Goal: Navigation & Orientation: Find specific page/section

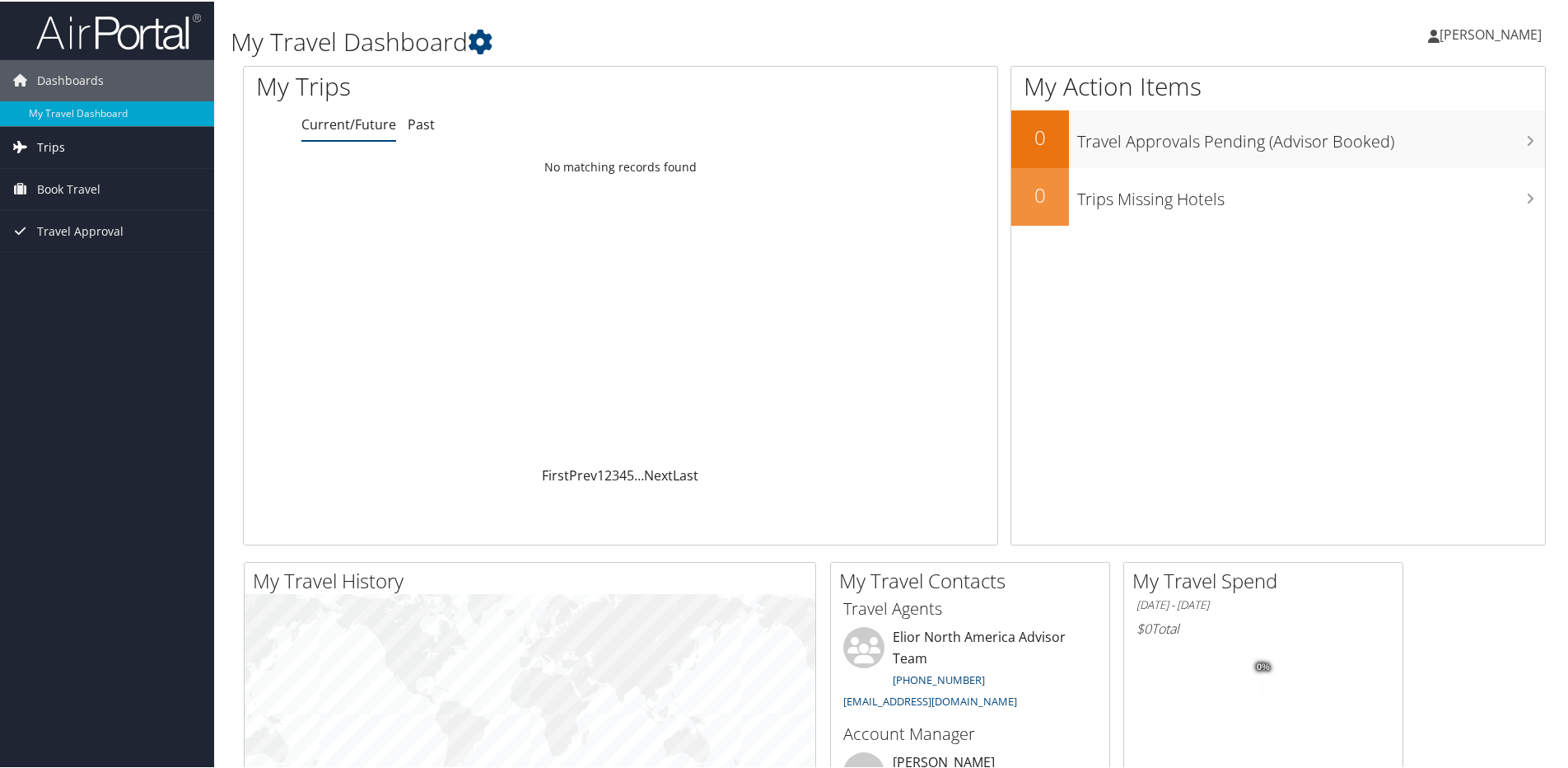
click at [104, 142] on link "Trips" at bounding box center [107, 146] width 214 height 41
click at [98, 177] on link "Current/Future Trips" at bounding box center [107, 178] width 214 height 25
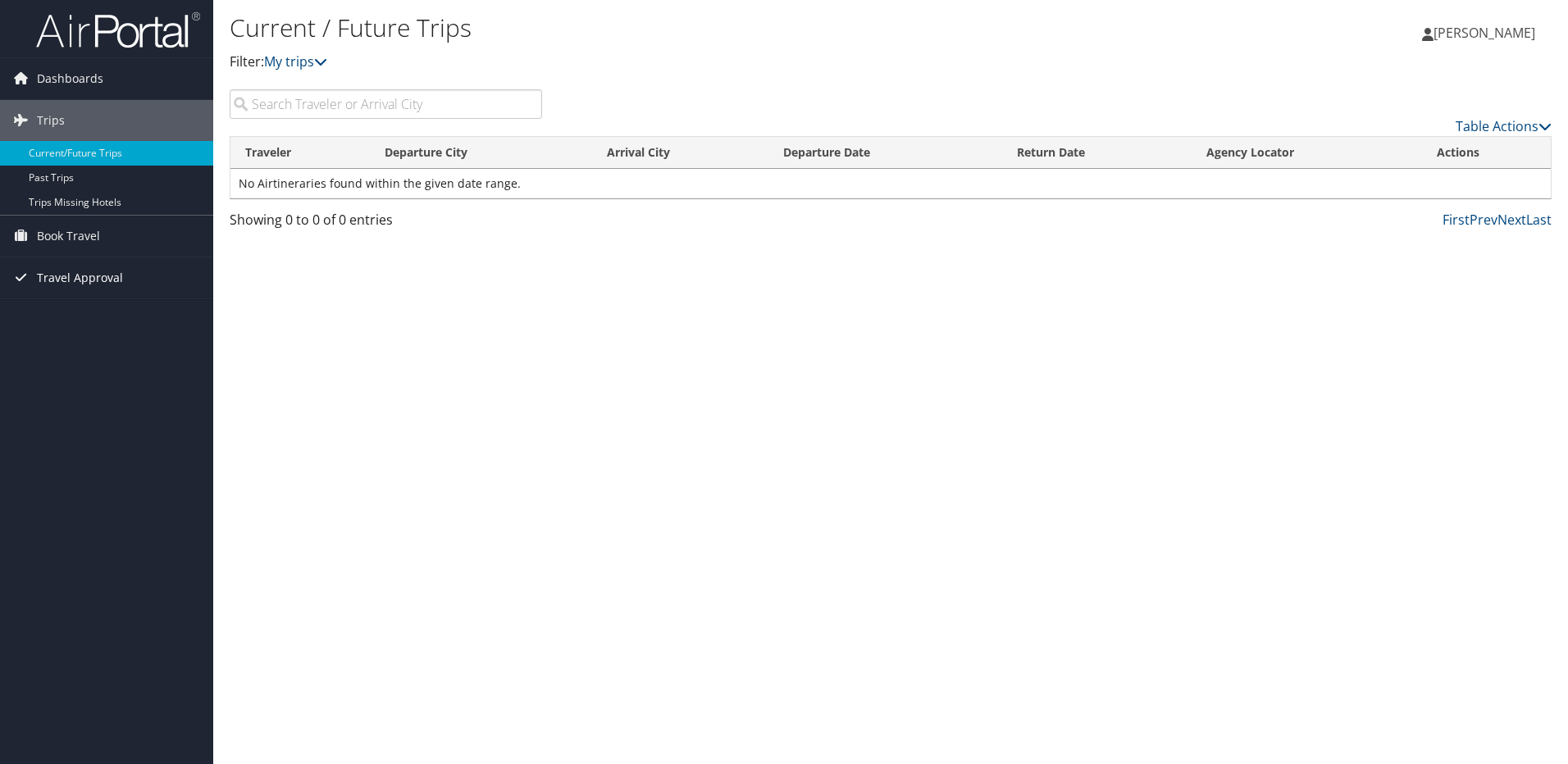
click at [83, 272] on span "Travel Approval" at bounding box center [79, 278] width 86 height 41
click at [89, 310] on link "Pending Trip Approvals" at bounding box center [107, 310] width 213 height 25
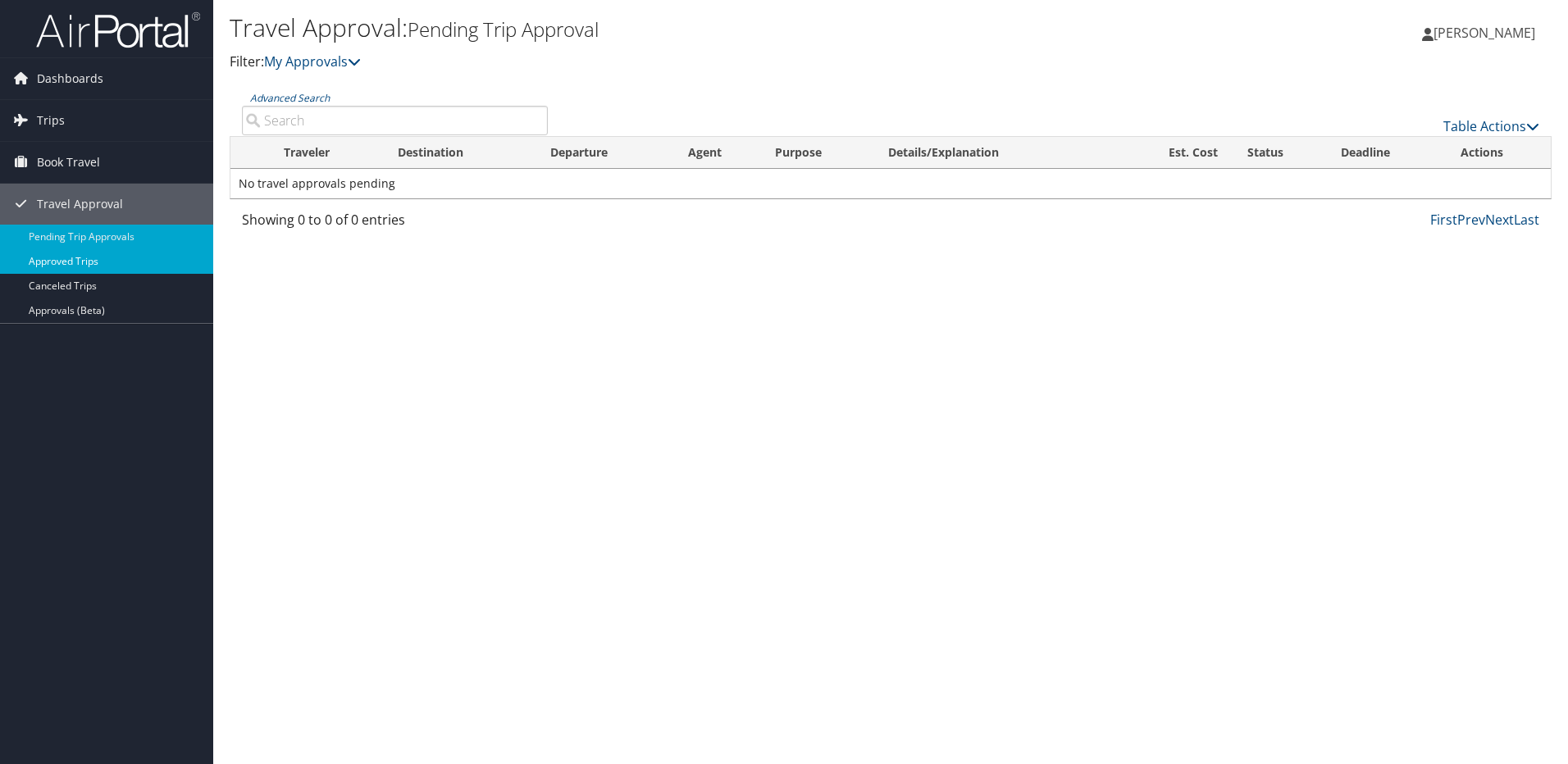
click at [108, 260] on link "Approved Trips" at bounding box center [107, 261] width 213 height 25
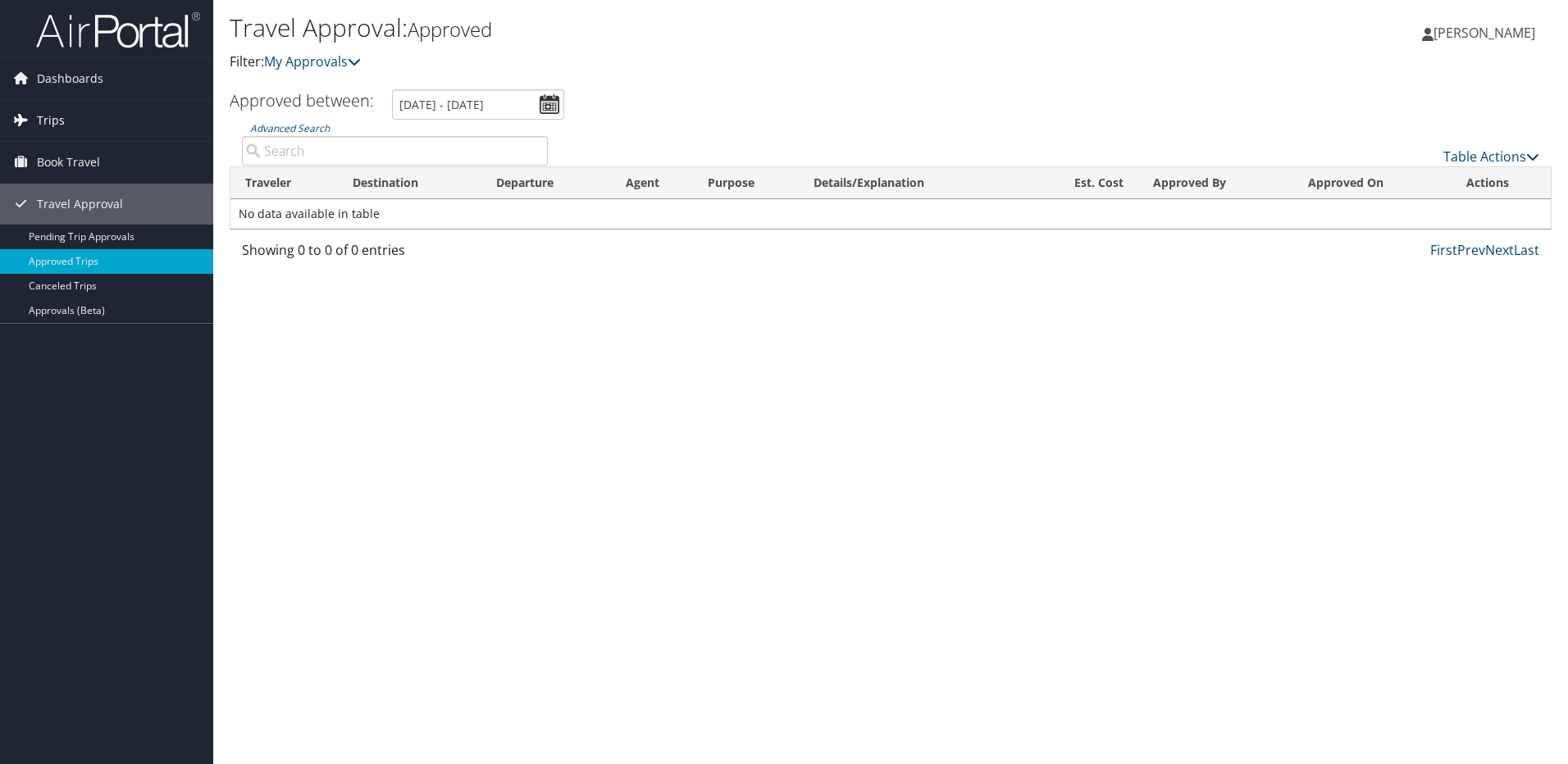
click at [67, 116] on link "Trips" at bounding box center [107, 120] width 213 height 41
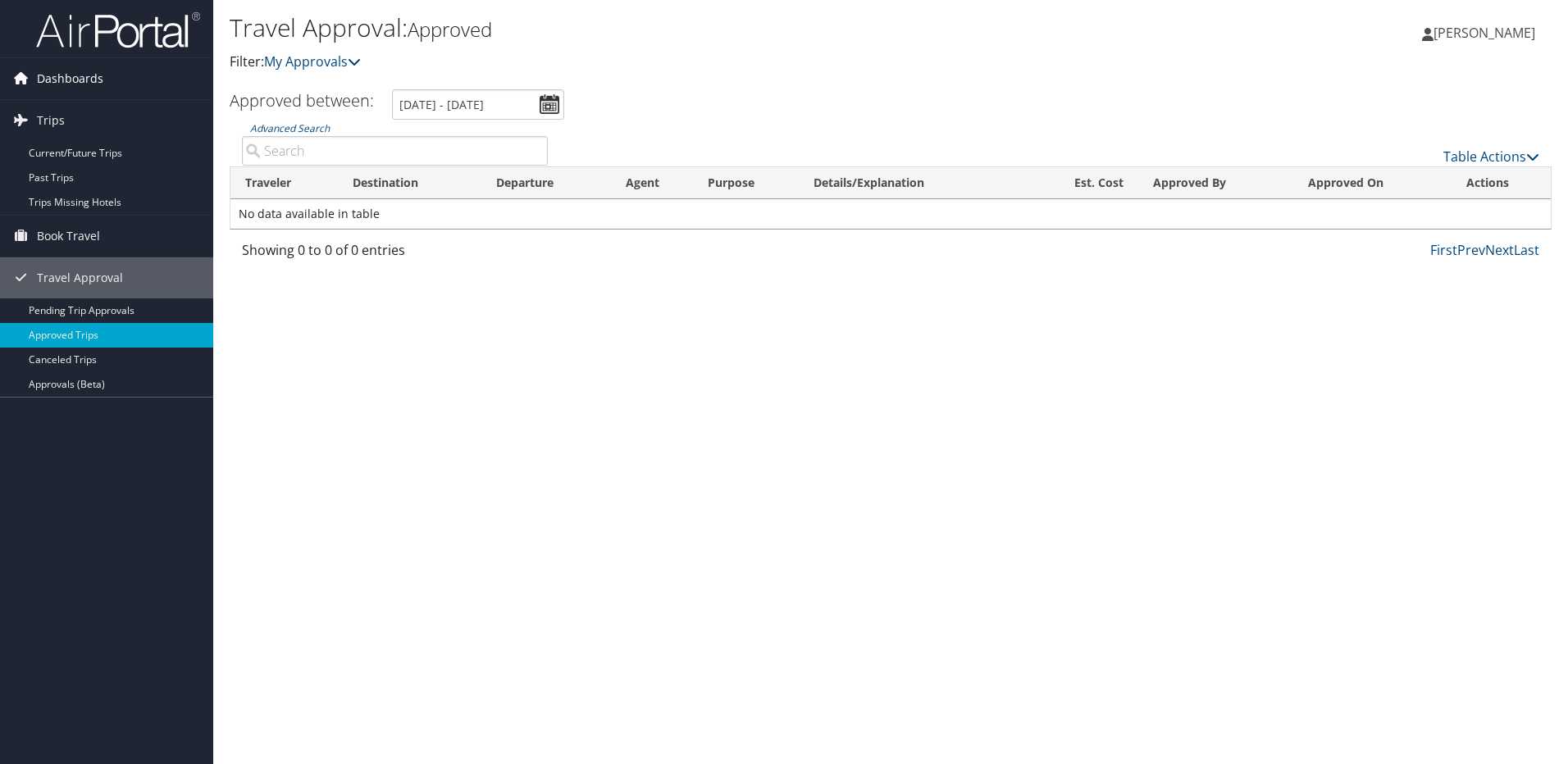
click at [72, 76] on span "Dashboards" at bounding box center [70, 78] width 66 height 41
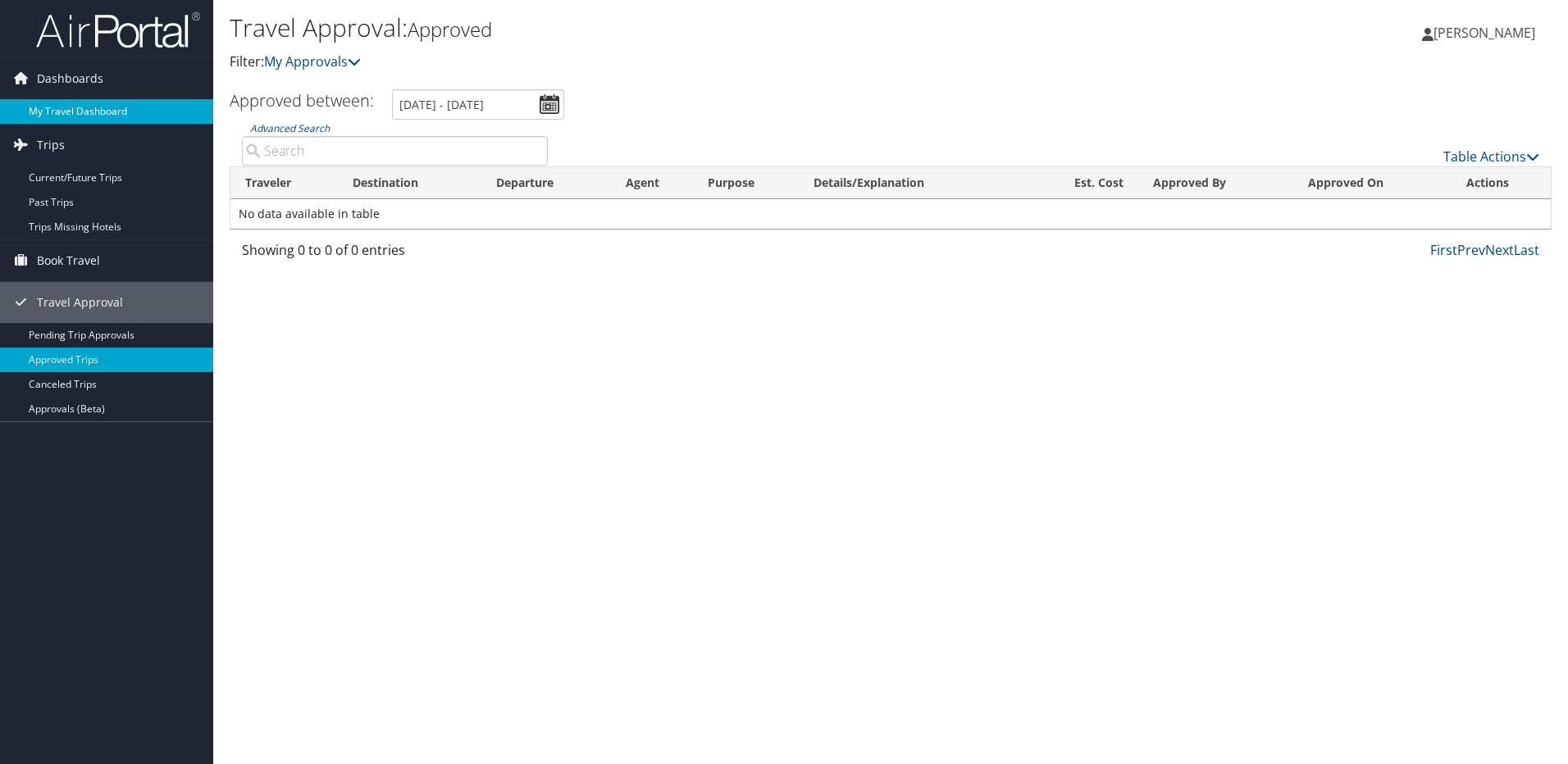
click at [74, 112] on link "My Travel Dashboard" at bounding box center [107, 111] width 213 height 25
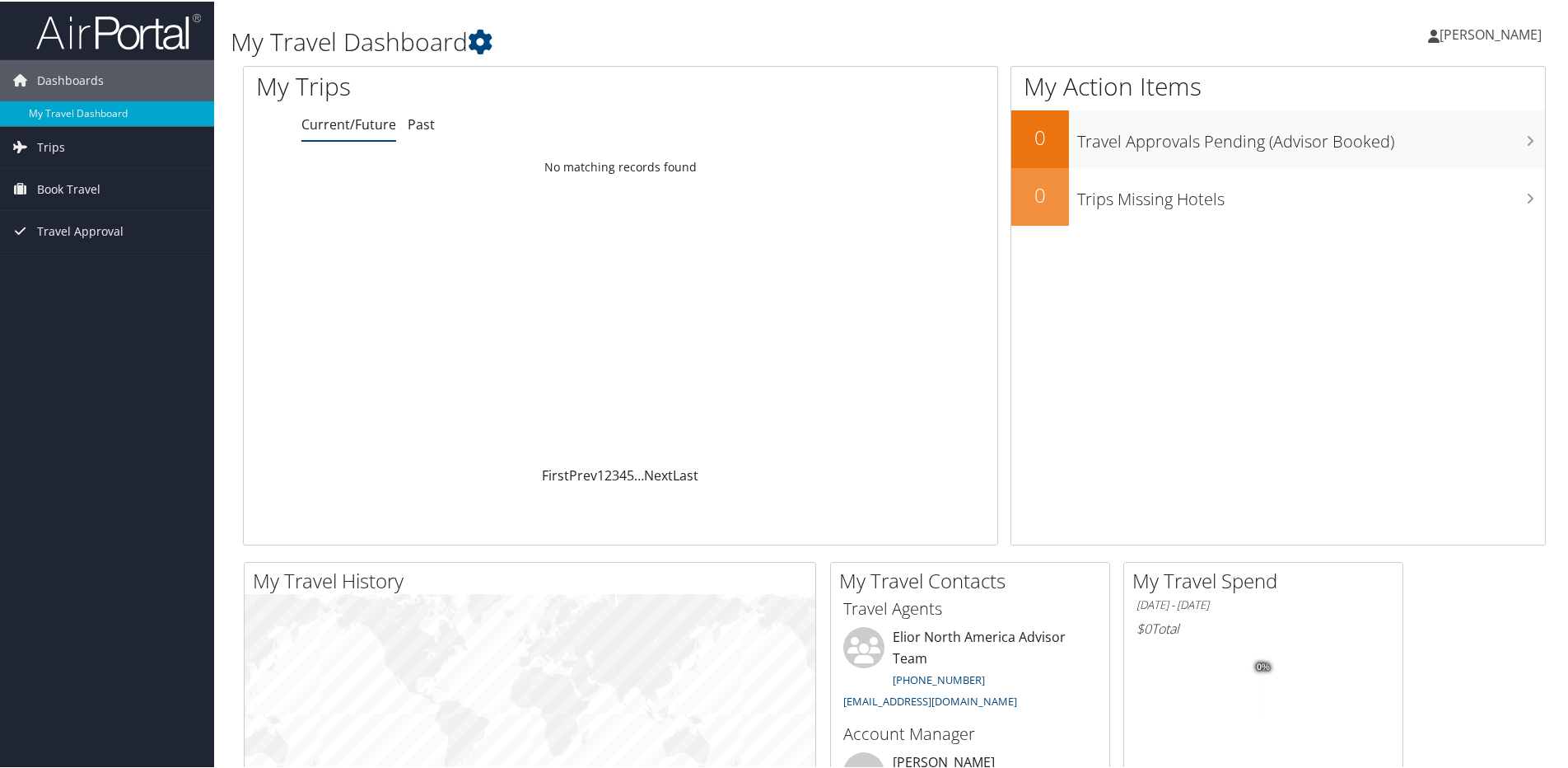
click at [358, 122] on link "Current/Future" at bounding box center [348, 122] width 95 height 18
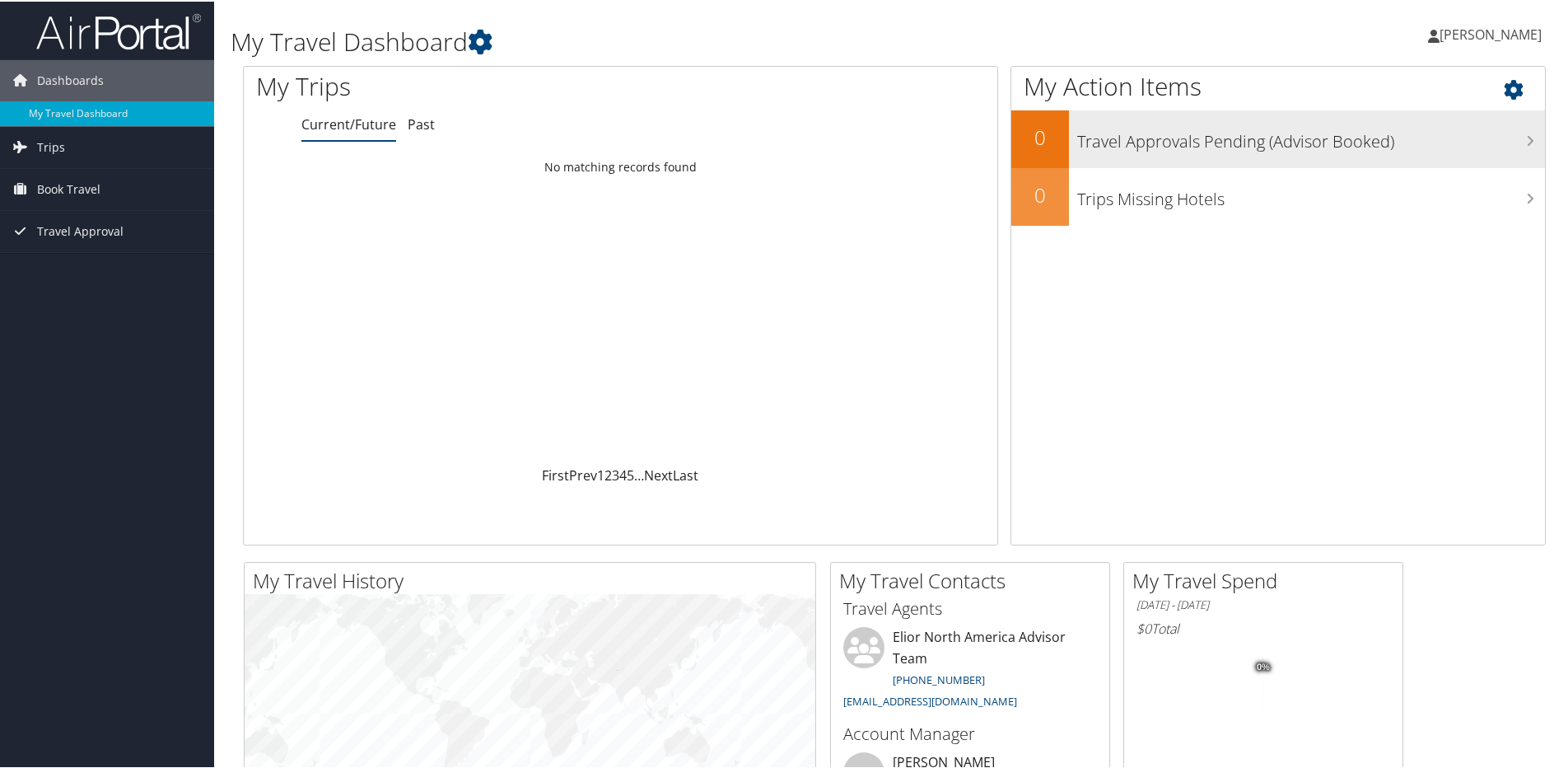
click at [1294, 147] on h3 "Travel Approvals Pending (Advisor Booked)" at bounding box center [1311, 135] width 468 height 32
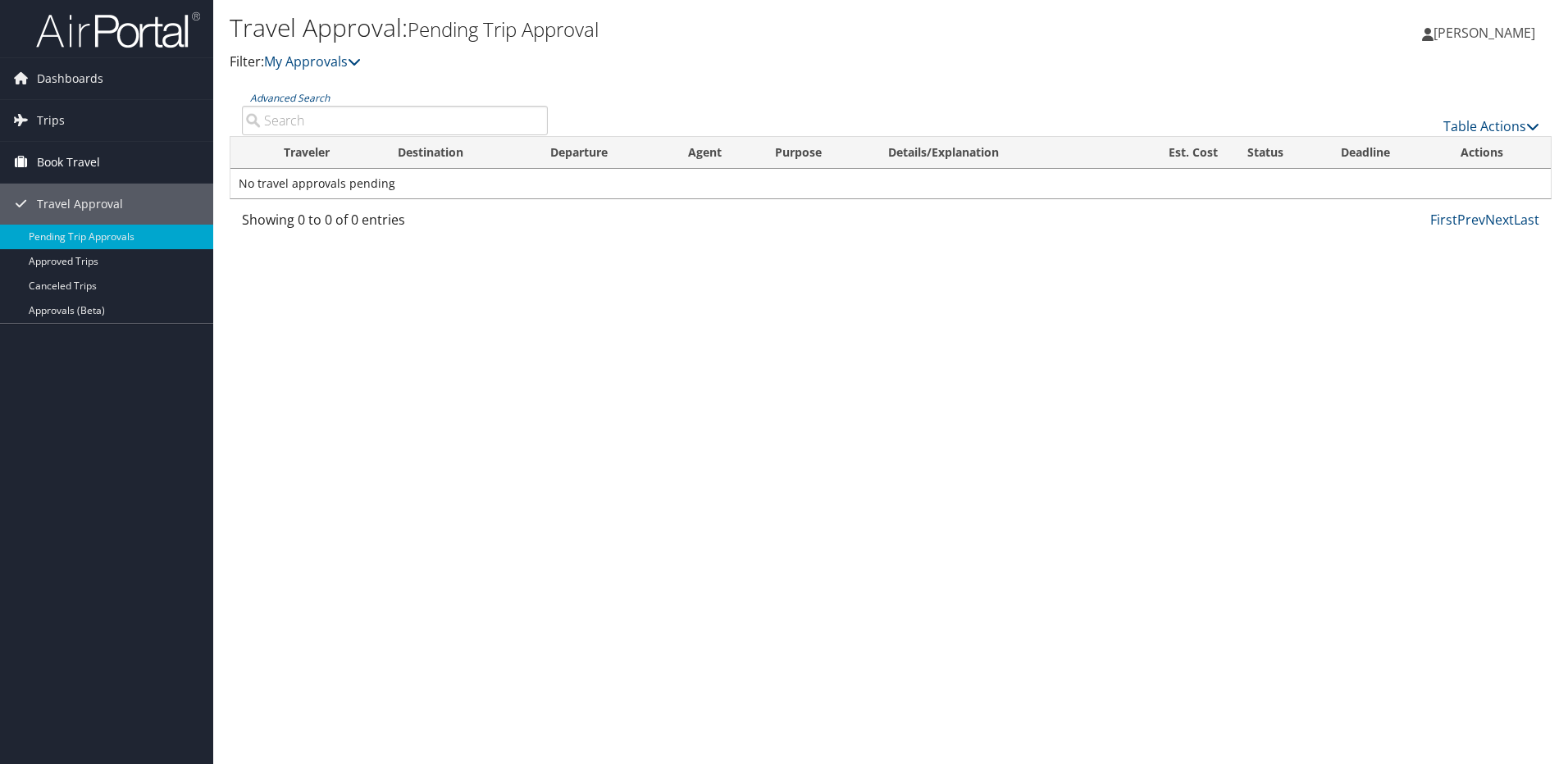
click at [58, 163] on span "Book Travel" at bounding box center [68, 162] width 63 height 41
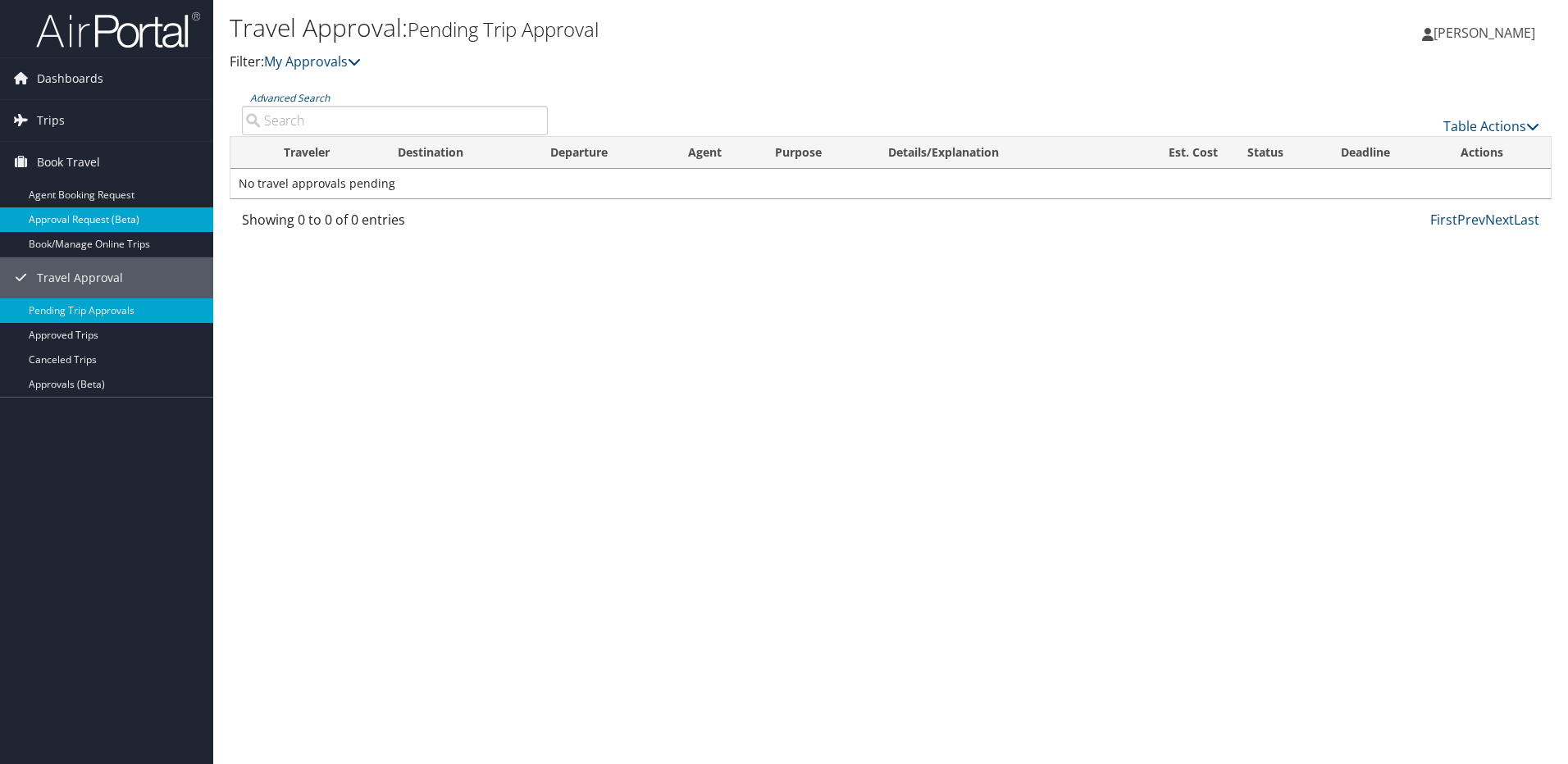
click at [67, 218] on link "Approval Request (Beta)" at bounding box center [107, 219] width 213 height 25
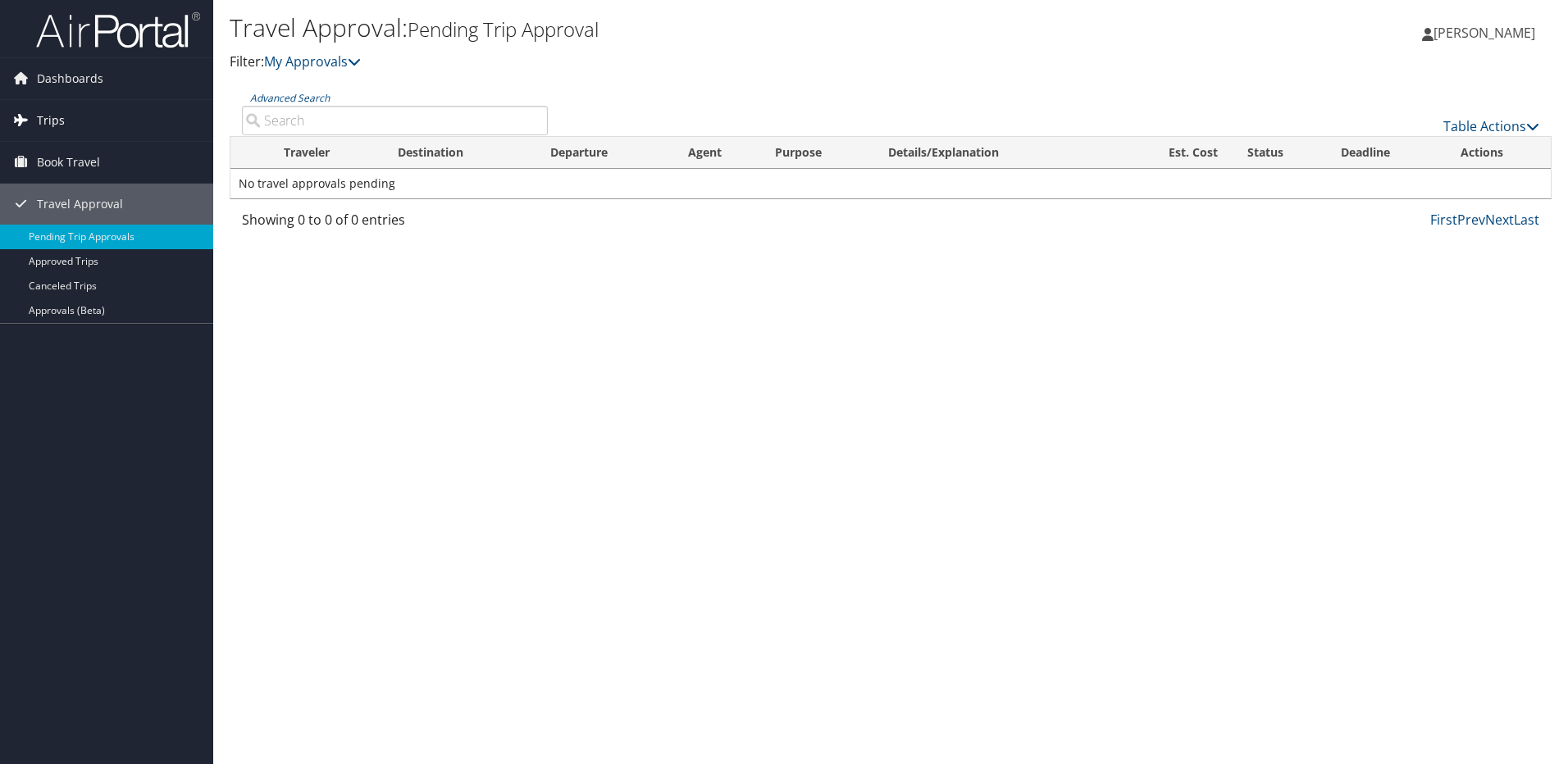
click at [49, 113] on span "Trips" at bounding box center [50, 120] width 28 height 41
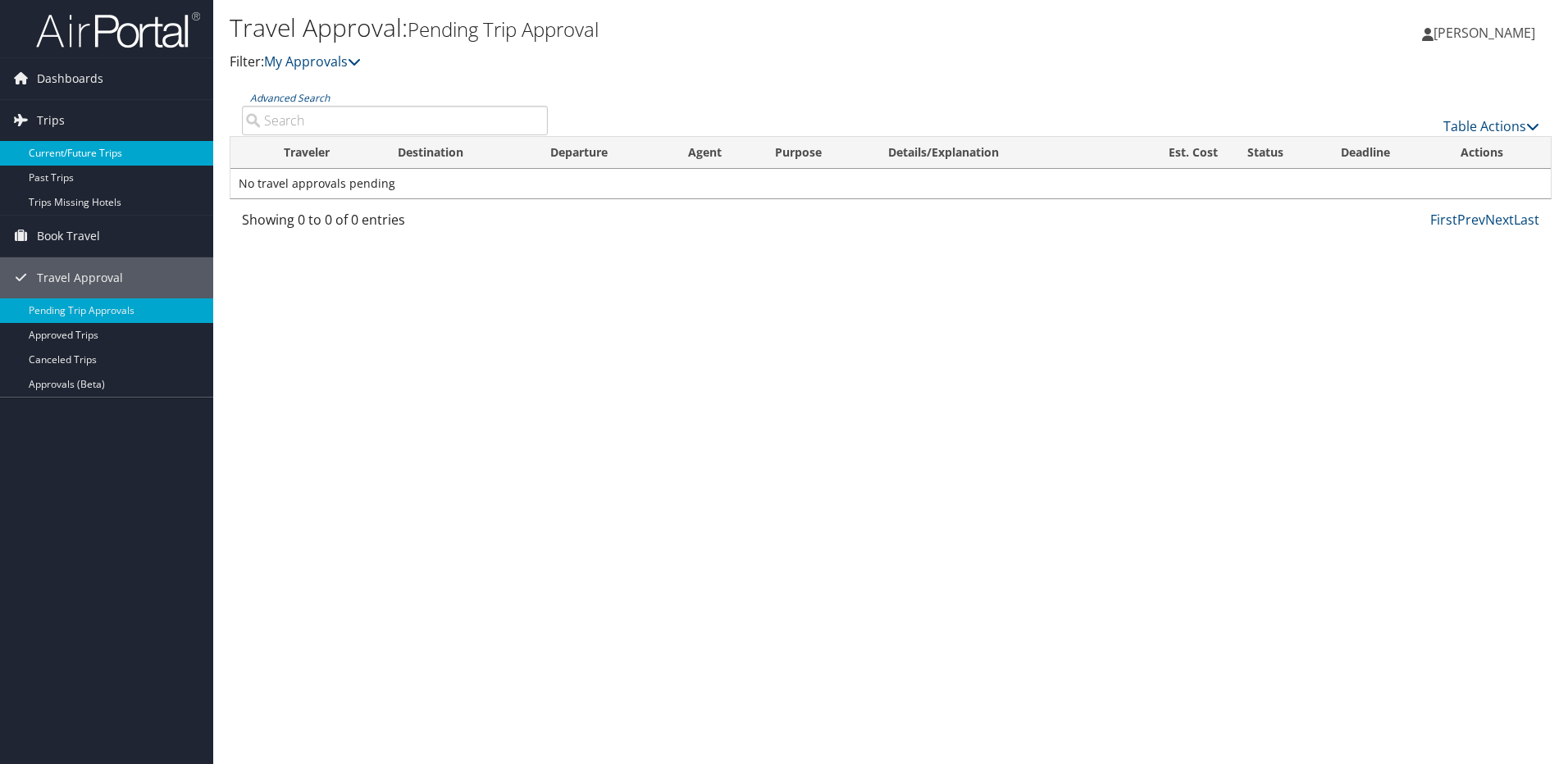
click at [68, 162] on link "Current/Future Trips" at bounding box center [107, 153] width 213 height 25
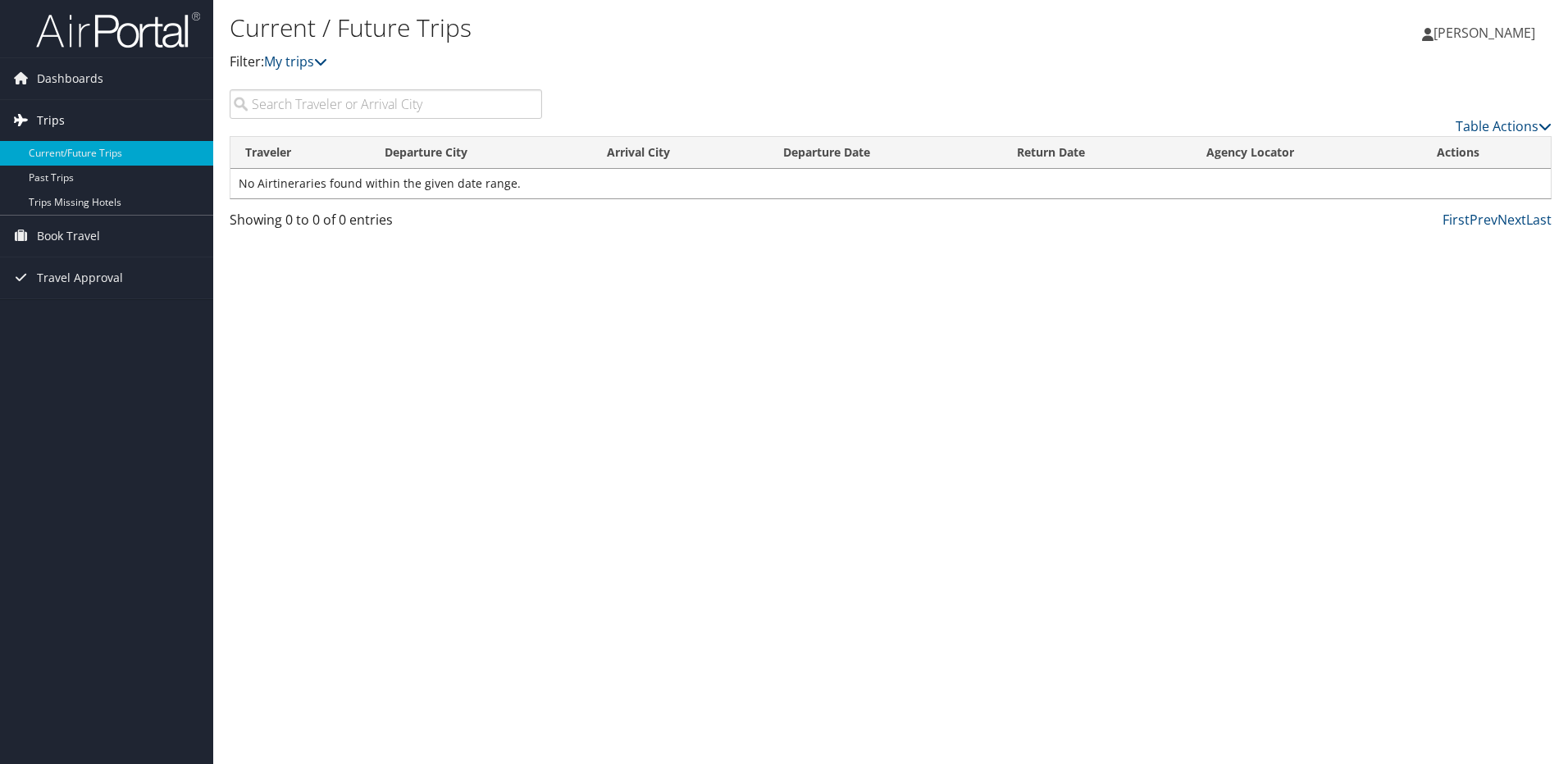
click at [62, 122] on span "Trips" at bounding box center [50, 120] width 28 height 41
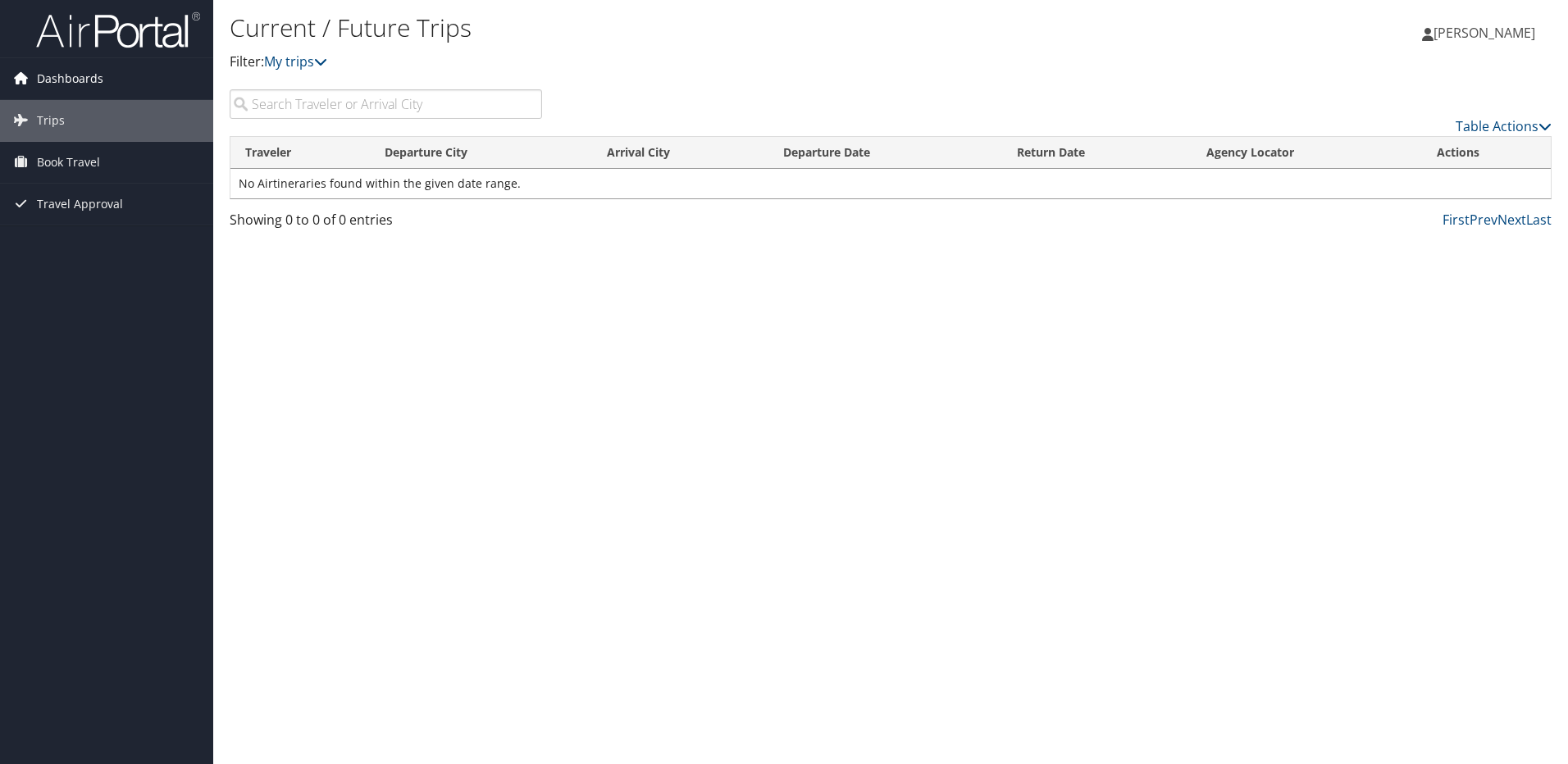
click at [63, 76] on span "Dashboards" at bounding box center [70, 78] width 66 height 41
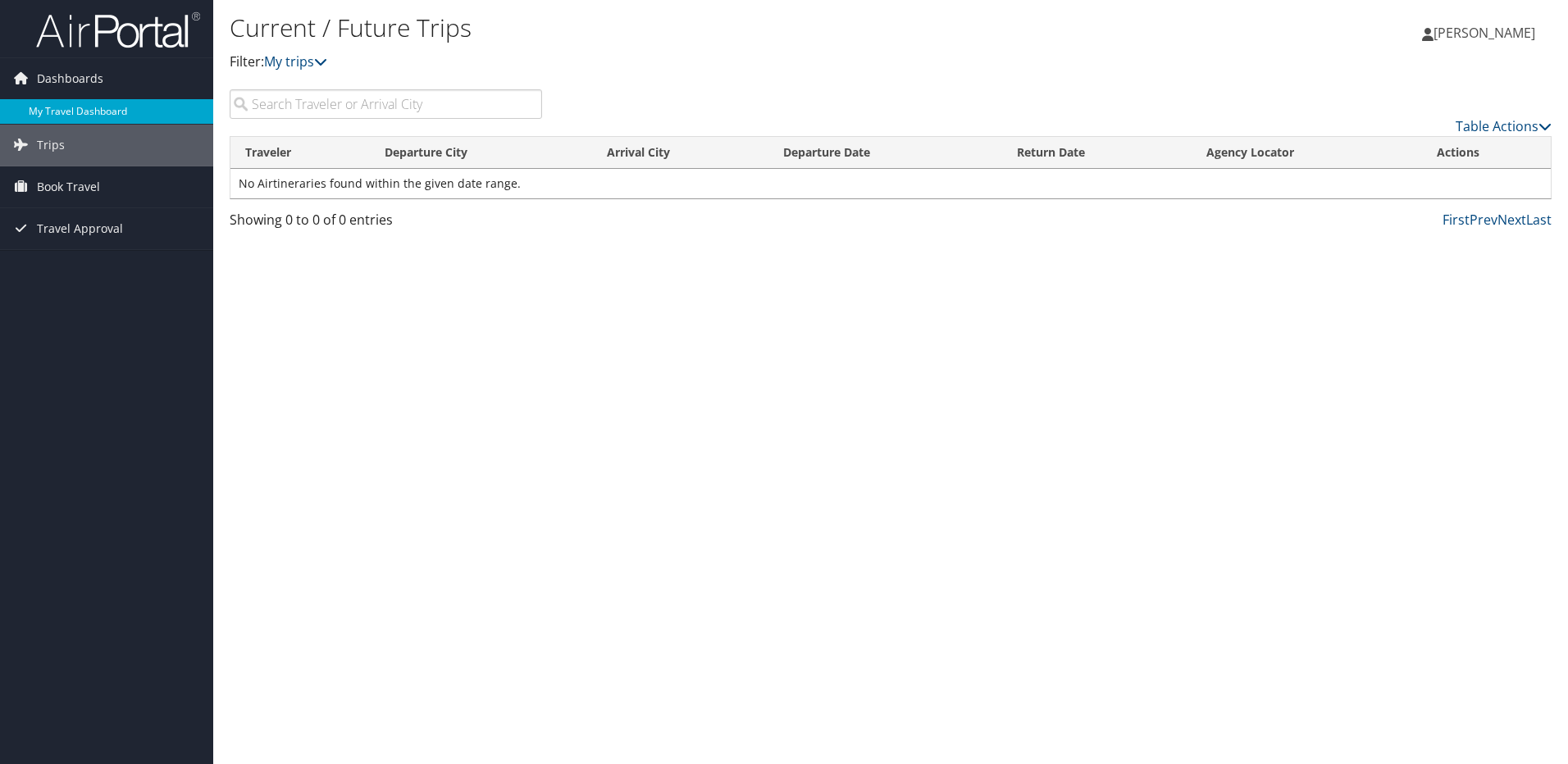
click at [63, 109] on link "My Travel Dashboard" at bounding box center [107, 111] width 213 height 25
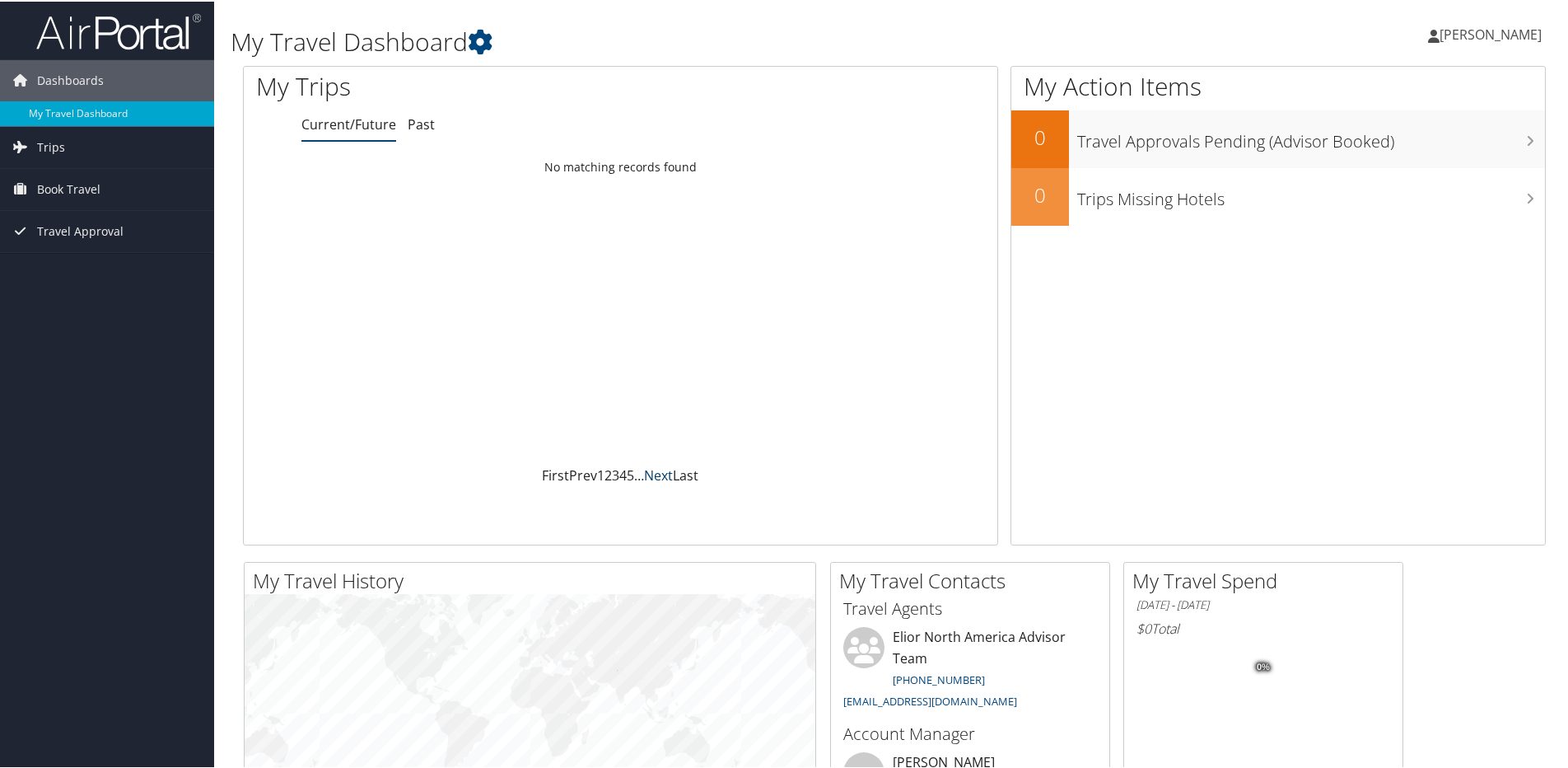
click at [644, 470] on link "Next" at bounding box center [659, 473] width 29 height 18
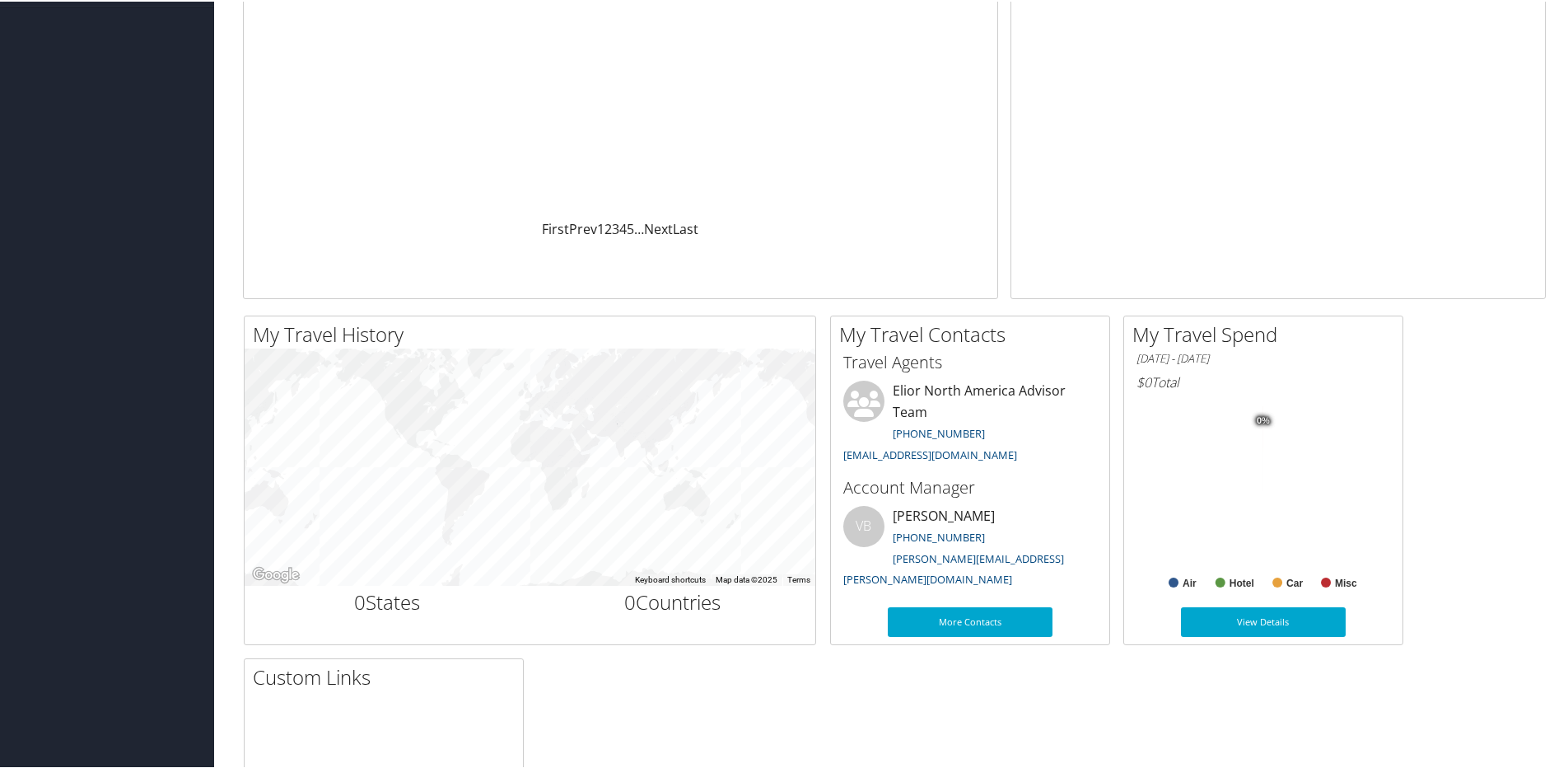
scroll to position [259, 0]
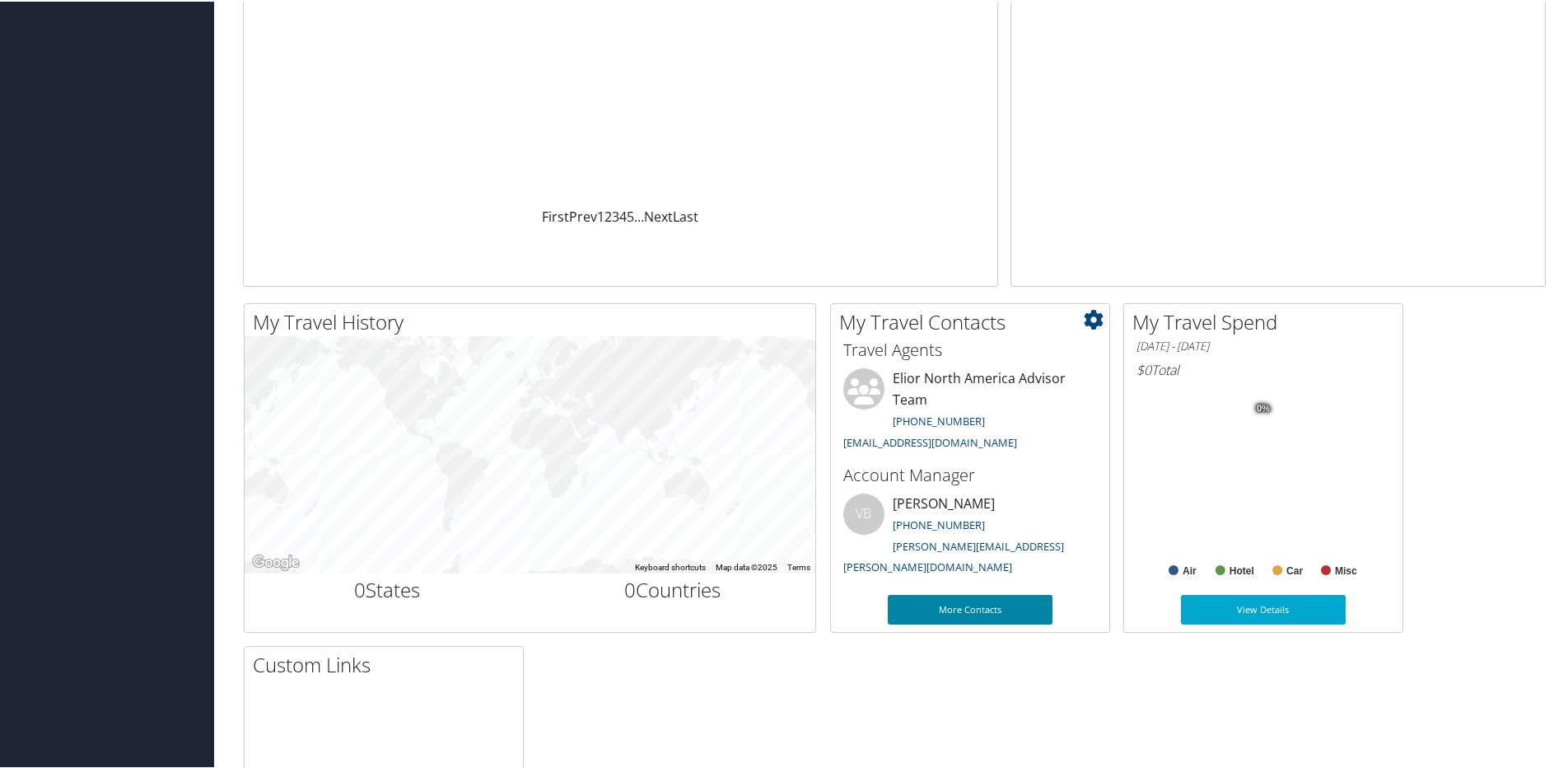
click at [971, 606] on link "More Contacts" at bounding box center [970, 608] width 164 height 30
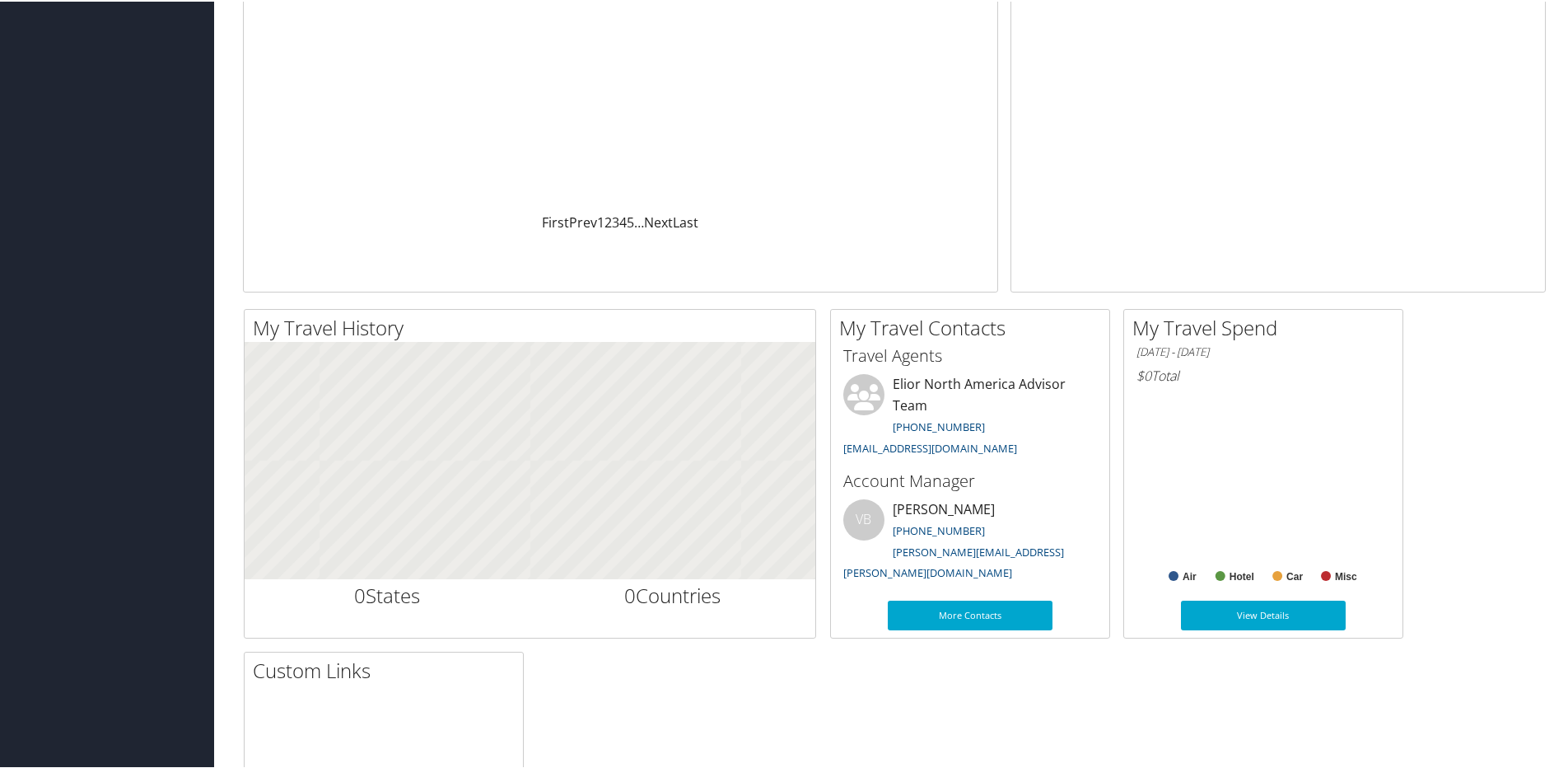
scroll to position [259, 0]
